Goal: Information Seeking & Learning: Learn about a topic

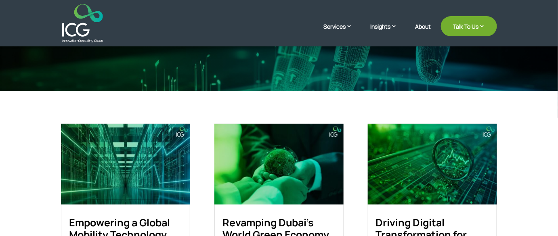
scroll to position [183, 0]
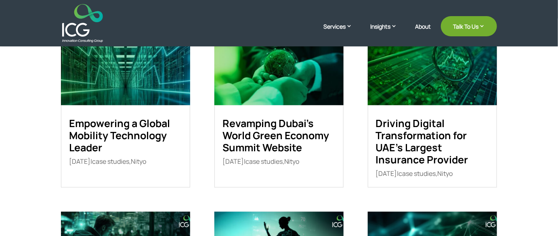
click at [120, 121] on link "Empowering a Global Mobility Technology Leader" at bounding box center [119, 135] width 101 height 38
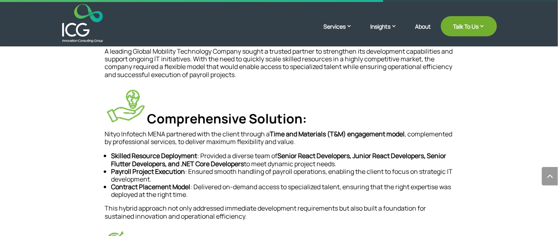
scroll to position [220, 0]
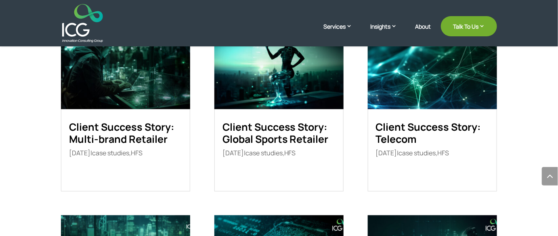
scroll to position [359, 0]
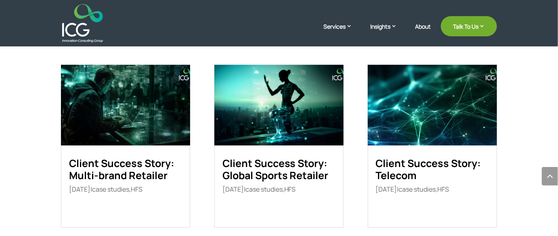
click at [126, 175] on link "Client Success Story: Multi-brand Retailer" at bounding box center [121, 170] width 105 height 26
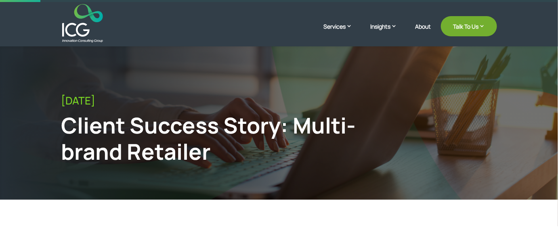
scroll to position [147, 0]
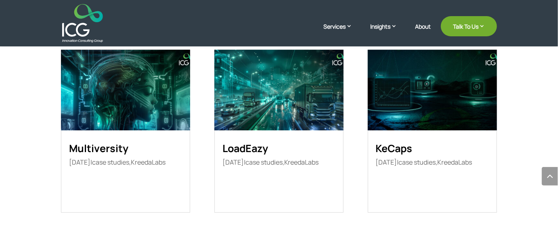
scroll to position [772, 0]
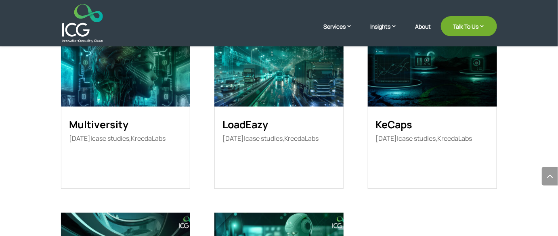
click at [394, 124] on link "KeCaps" at bounding box center [394, 125] width 37 height 14
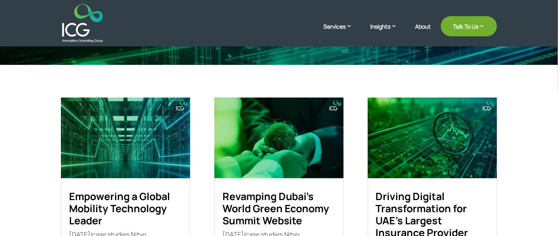
scroll to position [198, 0]
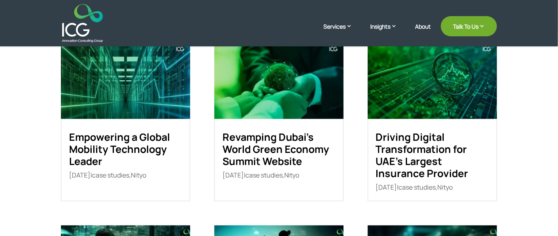
click at [125, 112] on img at bounding box center [125, 78] width 129 height 81
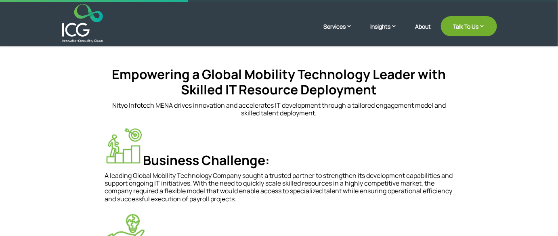
scroll to position [221, 0]
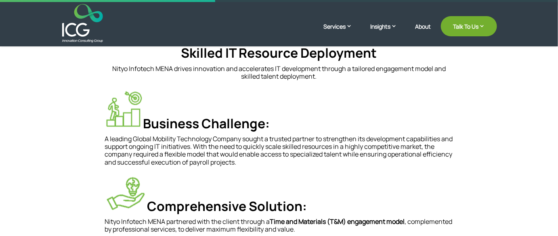
drag, startPoint x: 146, startPoint y: 122, endPoint x: 281, endPoint y: 124, distance: 134.6
click at [281, 124] on h4 "Business Challenge:" at bounding box center [279, 112] width 349 height 45
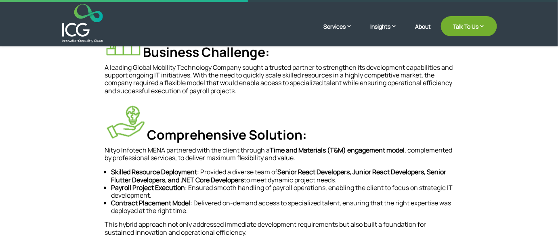
scroll to position [295, 0]
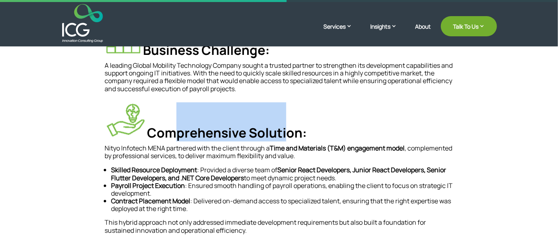
drag, startPoint x: 172, startPoint y: 133, endPoint x: 285, endPoint y: 137, distance: 113.2
click at [285, 137] on h4 "Comprehensive Solution:" at bounding box center [279, 124] width 349 height 42
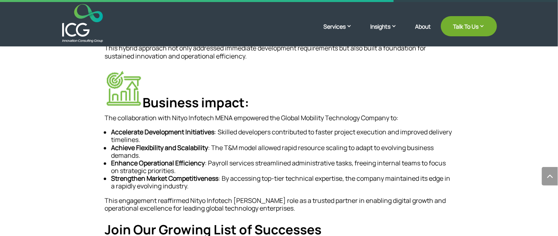
scroll to position [478, 0]
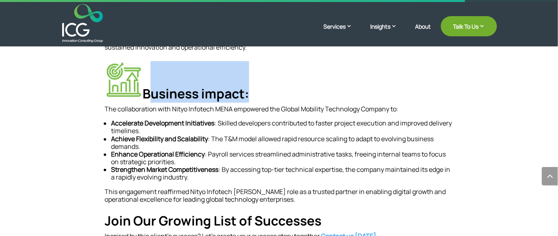
drag, startPoint x: 154, startPoint y: 98, endPoint x: 282, endPoint y: 95, distance: 128.1
click at [282, 95] on h4 "Business impact:" at bounding box center [279, 83] width 349 height 44
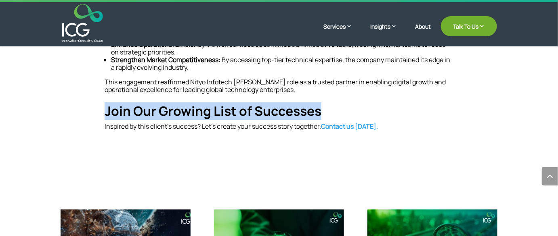
drag, startPoint x: 92, startPoint y: 111, endPoint x: 356, endPoint y: 115, distance: 264.3
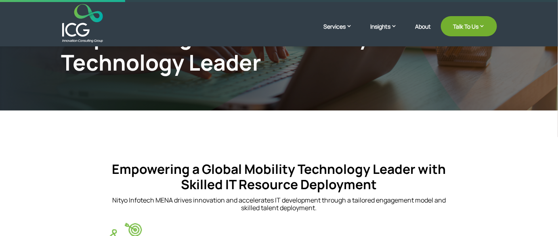
scroll to position [38, 0]
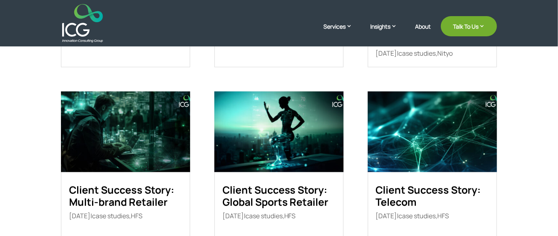
scroll to position [345, 0]
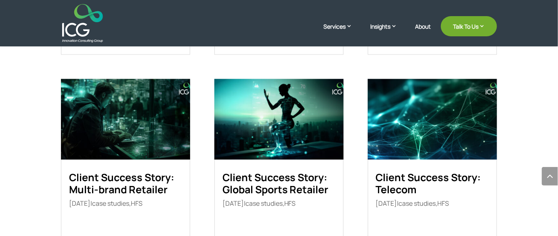
click at [137, 185] on link "Client Success Story: Multi-brand Retailer" at bounding box center [121, 184] width 105 height 26
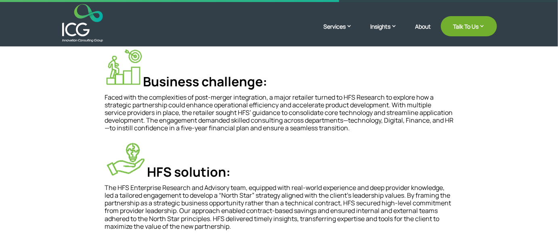
scroll to position [294, 0]
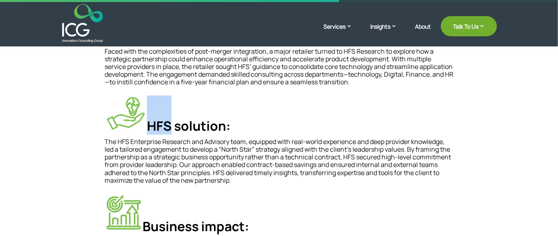
drag, startPoint x: 169, startPoint y: 128, endPoint x: 137, endPoint y: 128, distance: 32.3
click at [137, 128] on h4 "HFS solution:" at bounding box center [279, 117] width 349 height 42
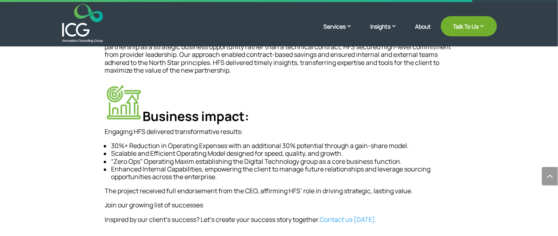
scroll to position [440, 0]
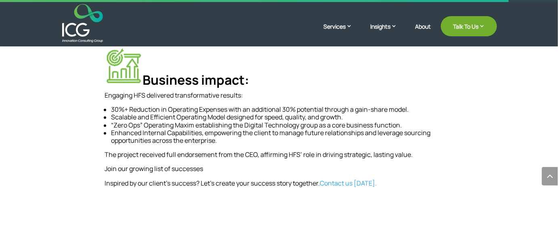
click at [169, 174] on p "Join our growing list of successes" at bounding box center [279, 173] width 349 height 14
drag, startPoint x: 211, startPoint y: 170, endPoint x: 86, endPoint y: 173, distance: 124.1
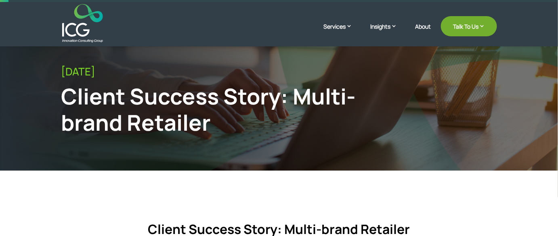
scroll to position [0, 0]
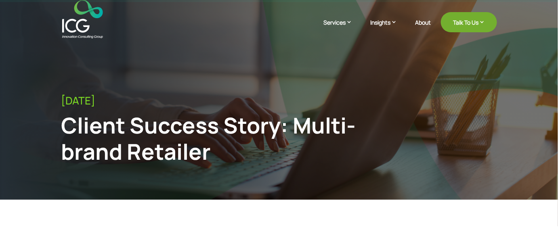
click at [82, 27] on img at bounding box center [82, 19] width 41 height 38
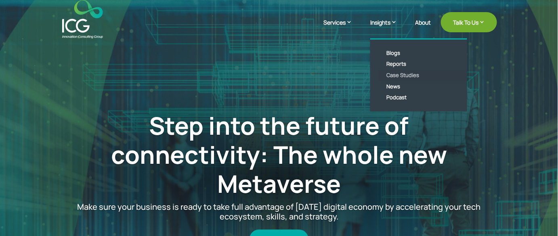
click at [388, 75] on link "Case Studies" at bounding box center [425, 75] width 93 height 11
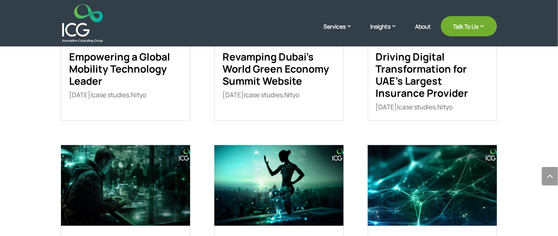
scroll to position [367, 0]
